Goal: Browse casually

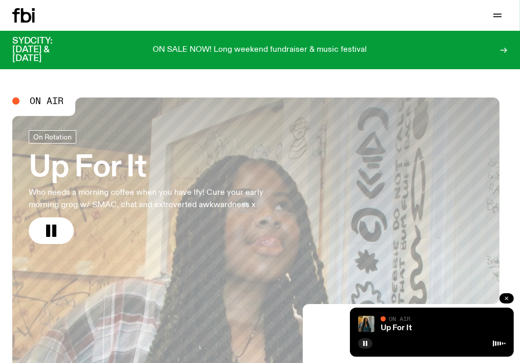
click at [508, 295] on icon "button" at bounding box center [507, 298] width 6 height 6
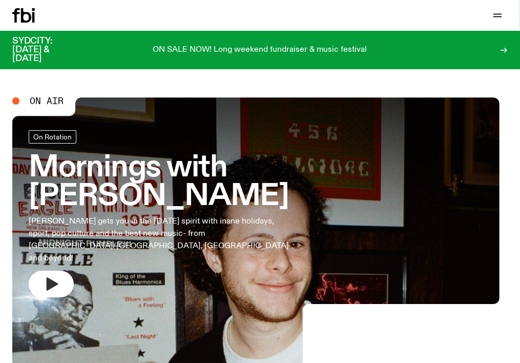
click at [58, 277] on icon "button" at bounding box center [53, 283] width 12 height 13
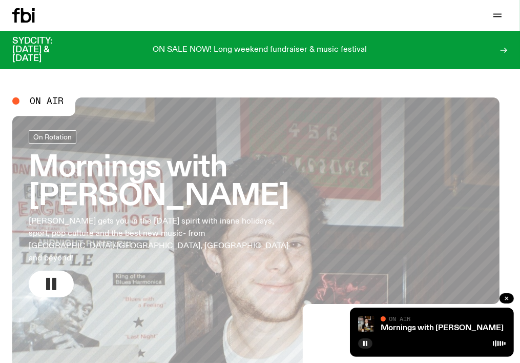
click at [59, 276] on icon "button" at bounding box center [51, 284] width 16 height 16
